Goal: Task Accomplishment & Management: Use online tool/utility

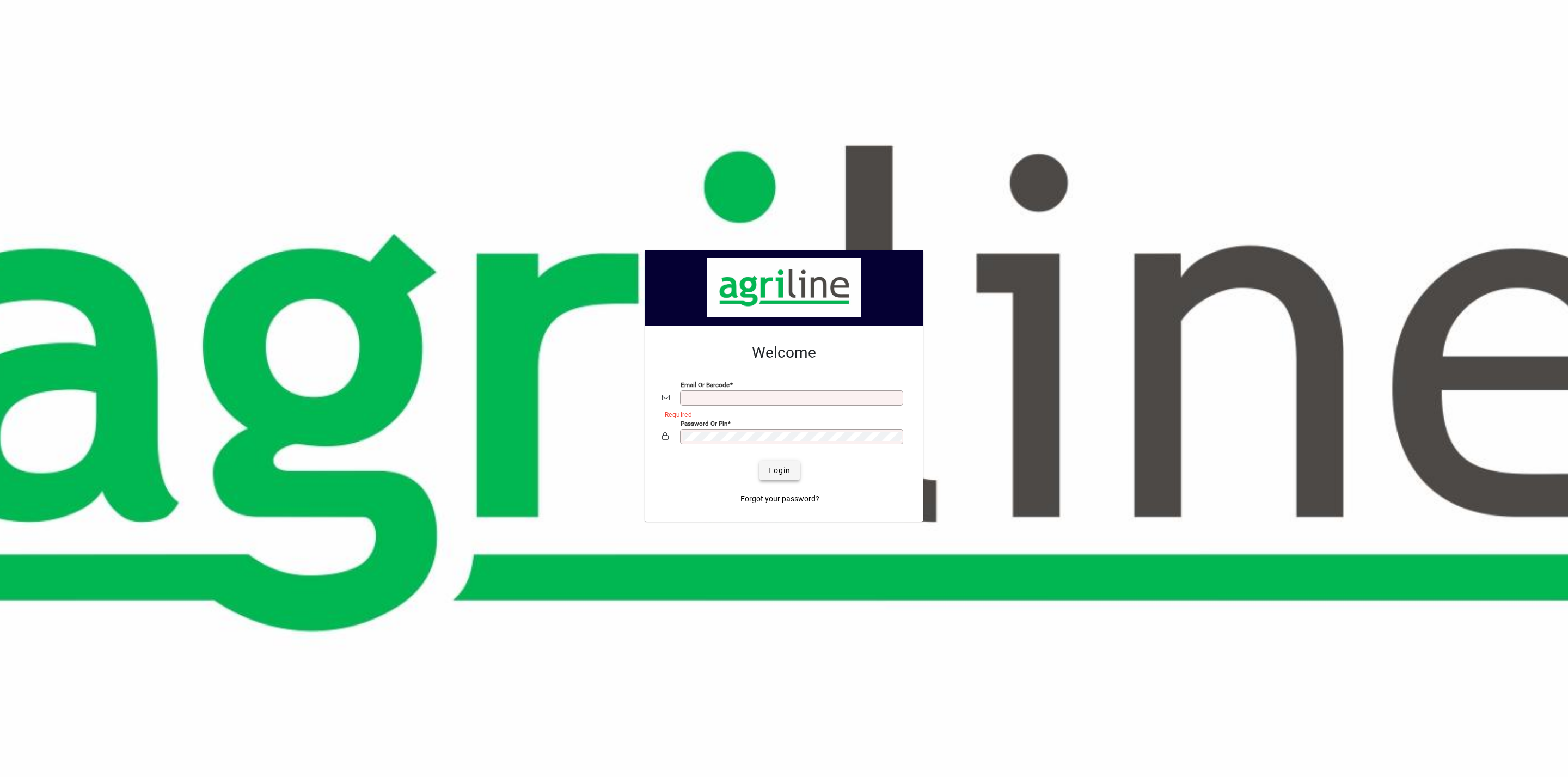
type input "**********"
click at [786, 468] on span "Login" at bounding box center [779, 471] width 23 height 12
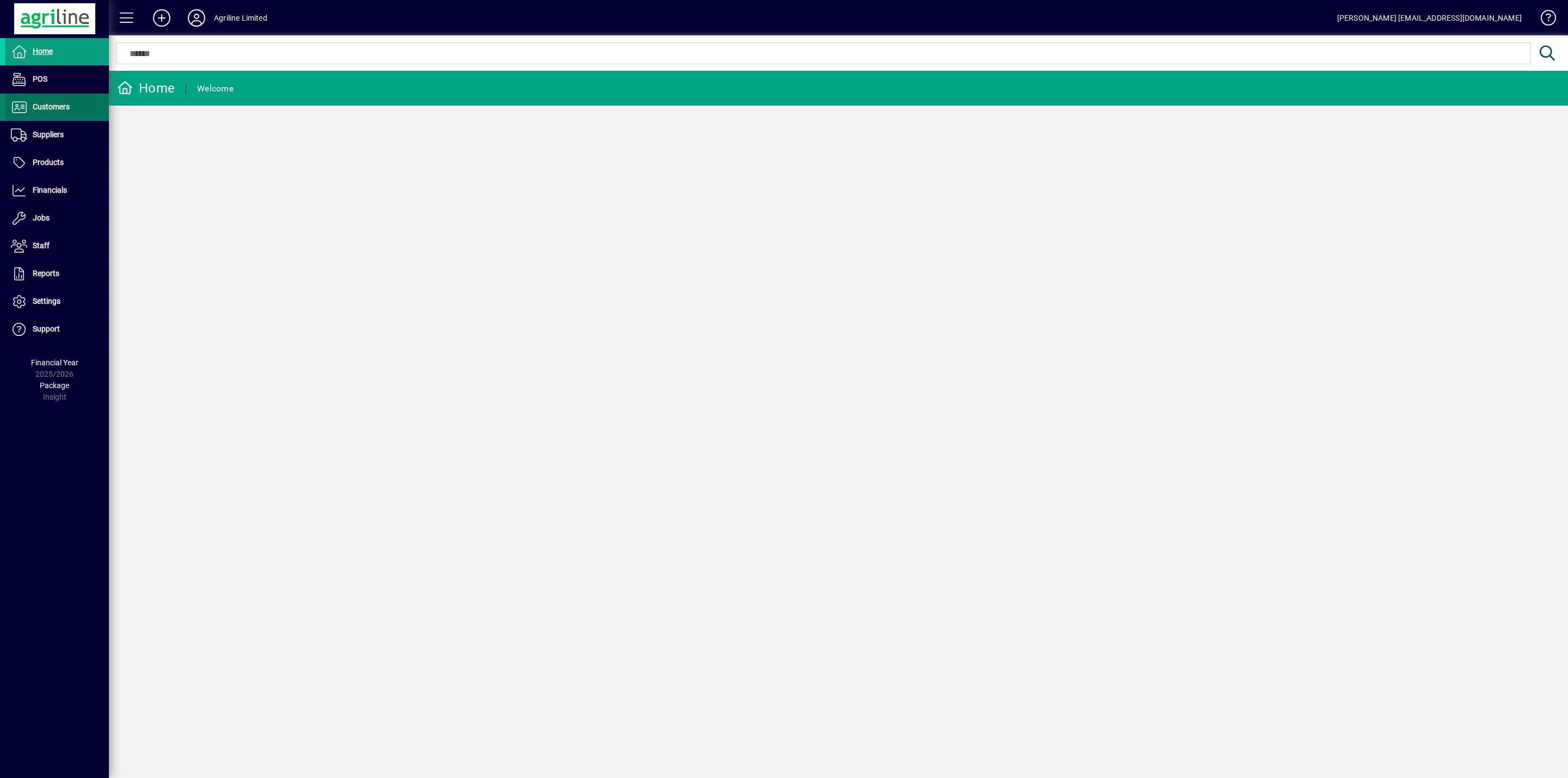
click at [57, 103] on span "Customers" at bounding box center [51, 107] width 37 height 9
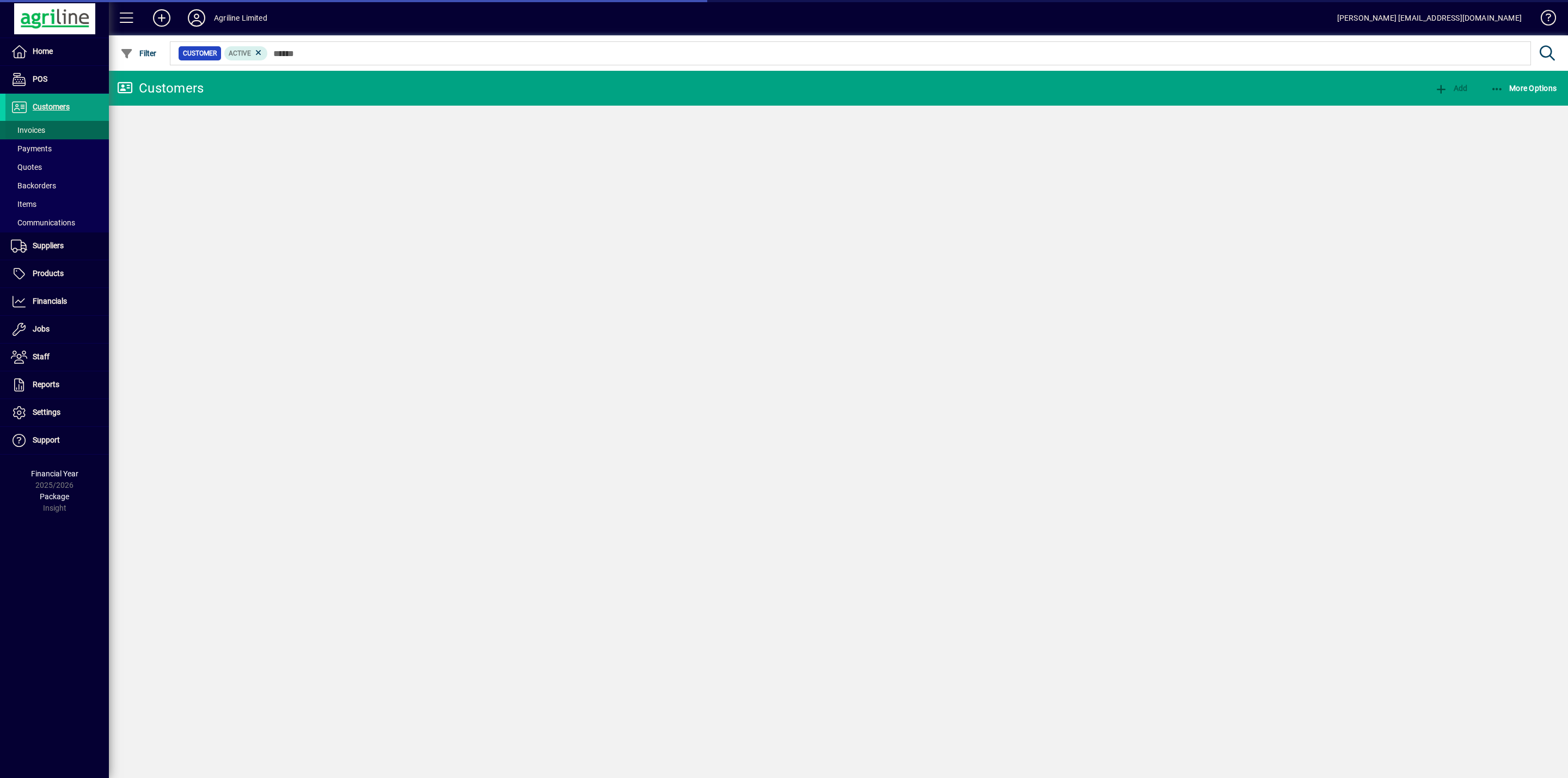
click at [46, 130] on span at bounding box center [57, 130] width 103 height 26
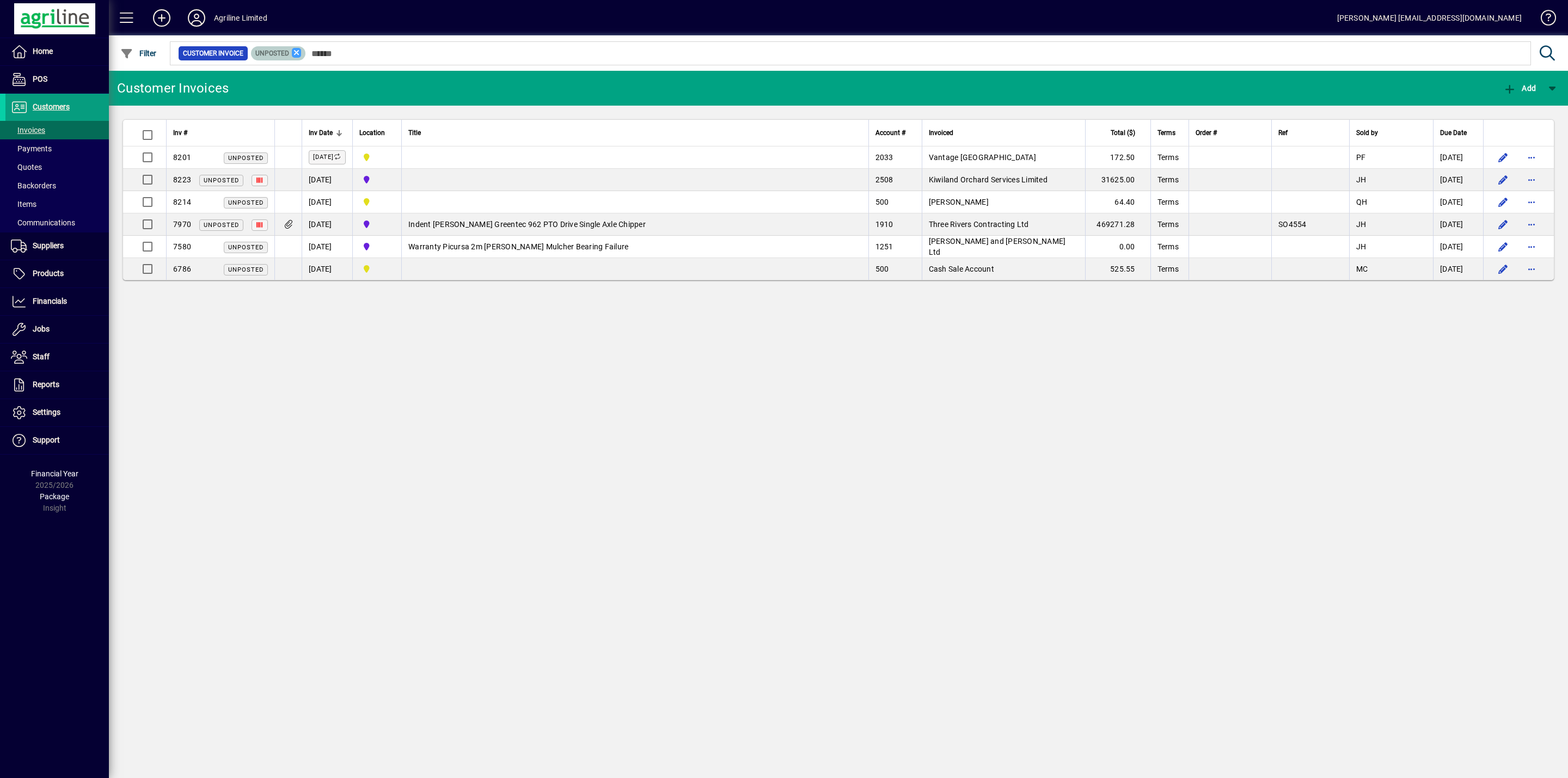
click at [295, 49] on icon at bounding box center [297, 52] width 10 height 10
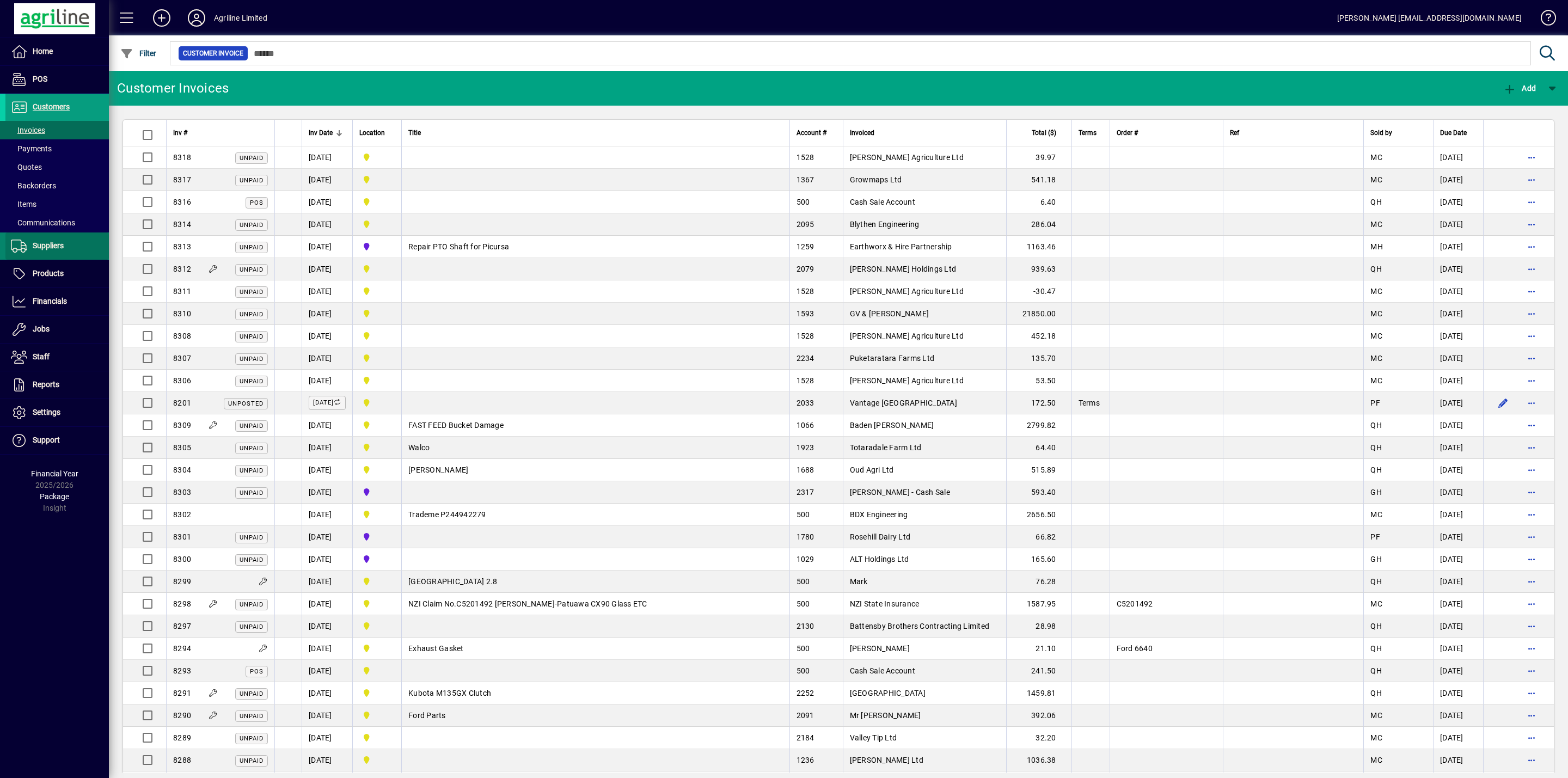
click at [46, 255] on span at bounding box center [57, 246] width 103 height 26
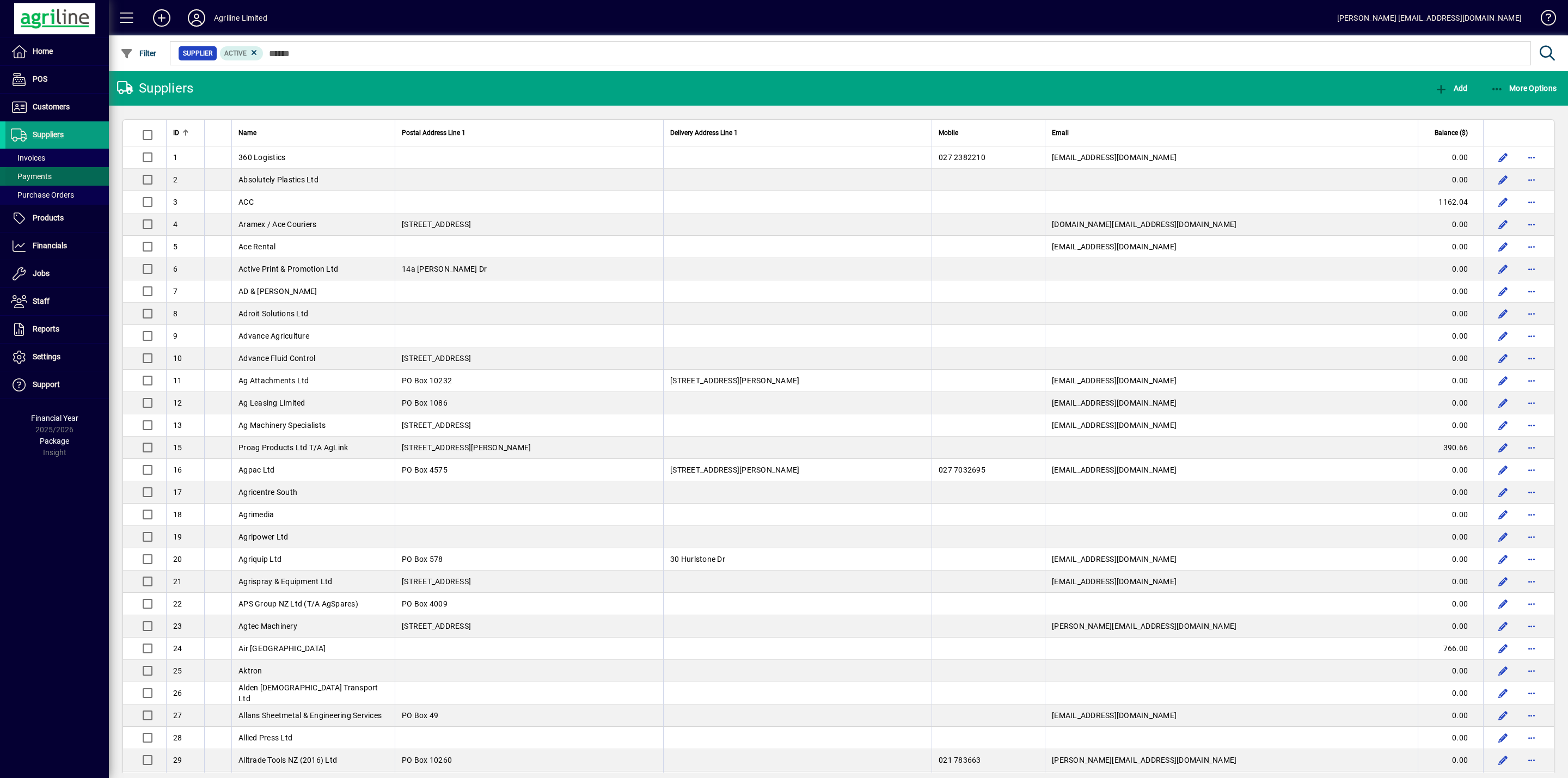
click at [34, 174] on span "Payments" at bounding box center [31, 177] width 41 height 9
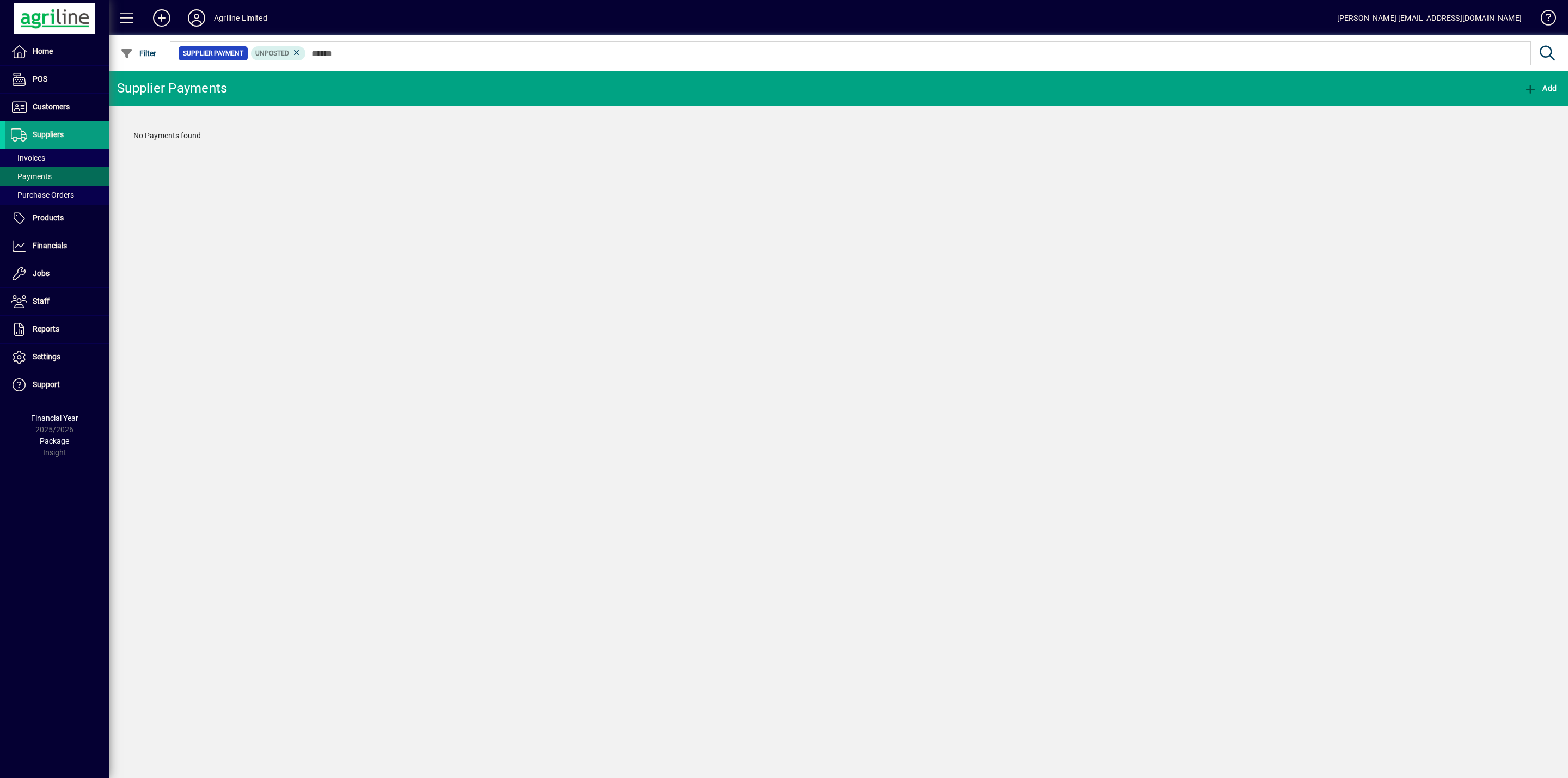
click at [211, 278] on div "Supplier Payments Add No Payments found" at bounding box center [838, 424] width 1459 height 708
